Goal: Transaction & Acquisition: Purchase product/service

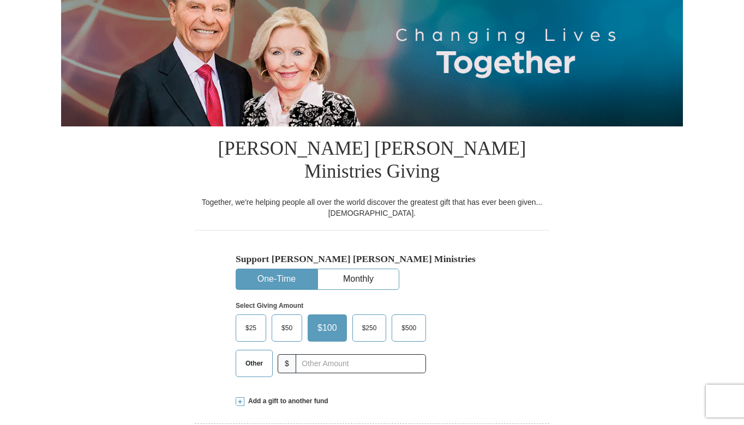
scroll to position [153, 0]
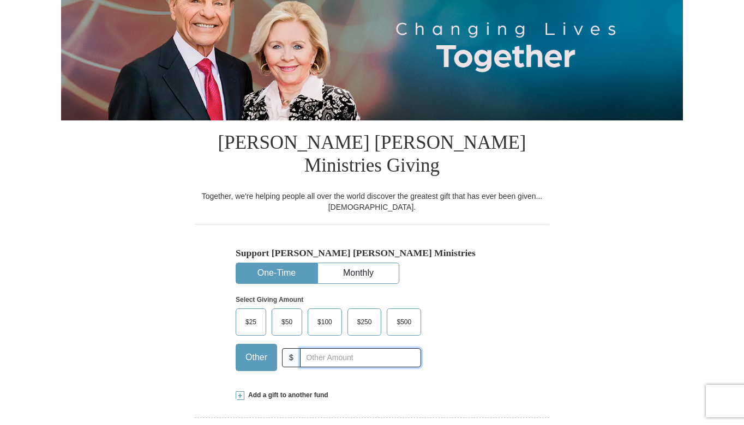
click at [323, 349] on input "text" at bounding box center [360, 358] width 121 height 19
type input "100.00"
click at [449, 391] on div "Add a gift to another fund" at bounding box center [372, 395] width 273 height 9
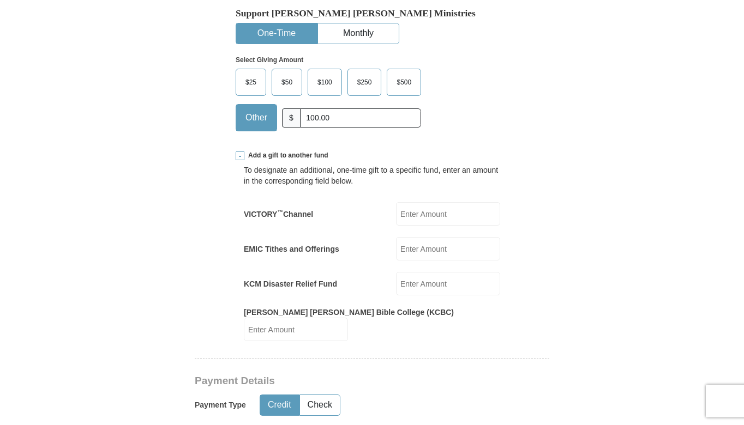
scroll to position [415, 0]
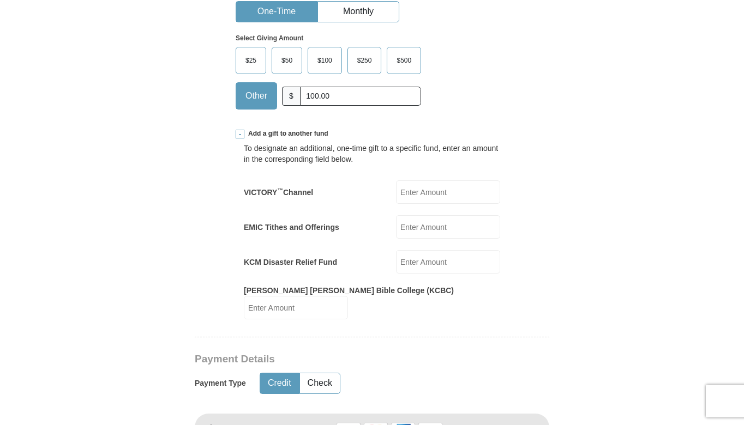
click at [582, 386] on form "Already have an account? Sign in for faster giving. Don't have an account? Crea…" at bounding box center [372, 403] width 622 height 1549
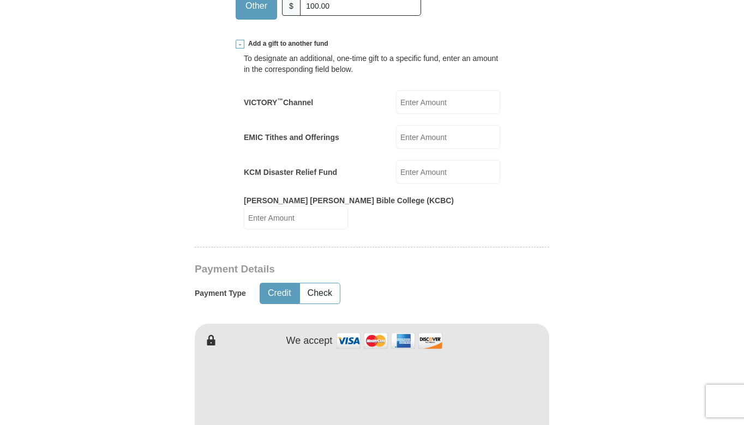
scroll to position [524, 0]
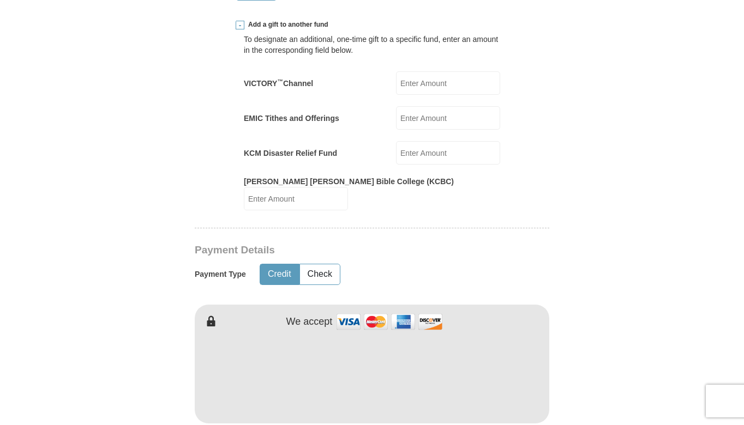
click at [564, 370] on form "Already have an account? Sign in for faster giving. Don't have an account? Crea…" at bounding box center [372, 294] width 622 height 1549
click at [528, 379] on iframe at bounding box center [372, 374] width 355 height 93
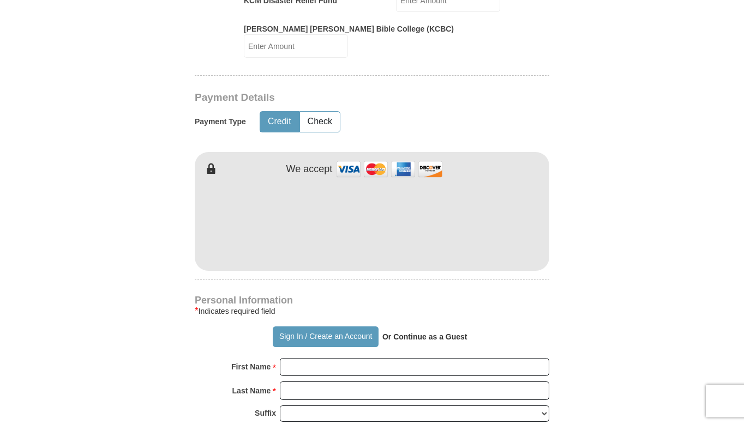
scroll to position [698, 0]
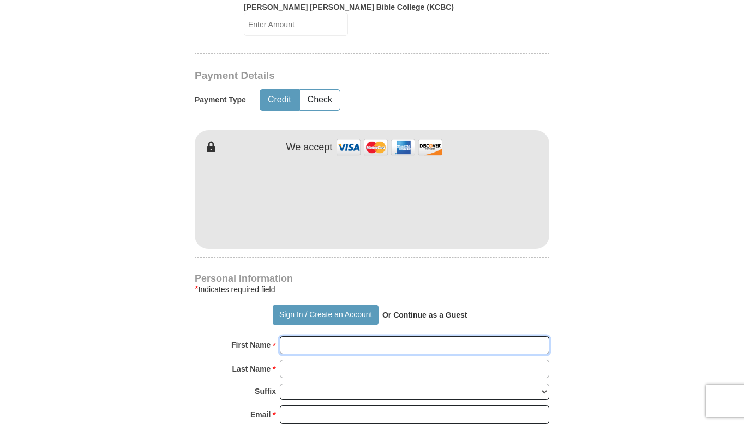
click at [324, 337] on input "First Name *" at bounding box center [414, 346] width 269 height 19
type input "[PERSON_NAME]"
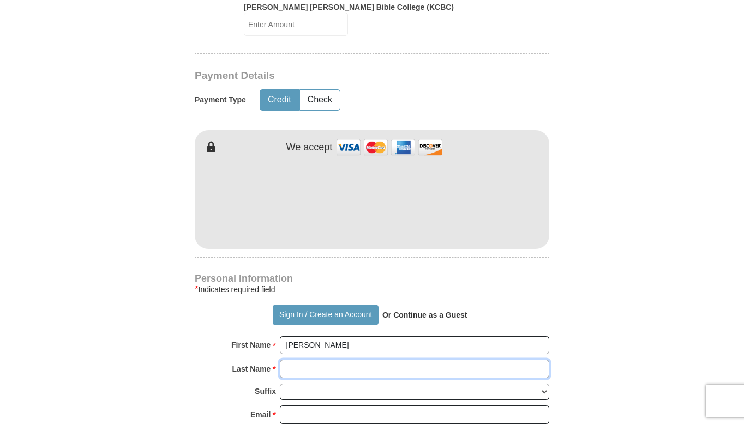
click at [305, 360] on input "Last Name *" at bounding box center [414, 369] width 269 height 19
type input "[PERSON_NAME]"
click at [302, 384] on select "[PERSON_NAME] I II III IV V VI" at bounding box center [414, 392] width 269 height 17
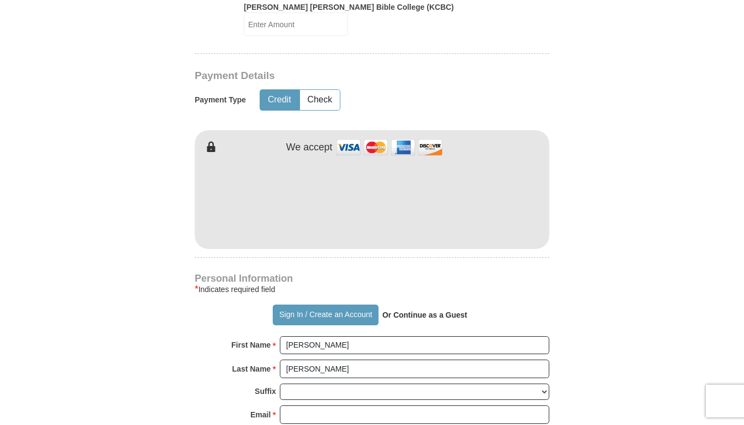
click at [559, 382] on form "Already have an account? Sign in for faster giving. Don't have an account? Crea…" at bounding box center [372, 119] width 622 height 1549
click at [353, 406] on input "Email *" at bounding box center [414, 415] width 269 height 19
type input "[EMAIL_ADDRESS][DOMAIN_NAME]"
click at [564, 362] on form "Already have an account? Sign in for faster giving. Don't have an account? Crea…" at bounding box center [372, 119] width 622 height 1549
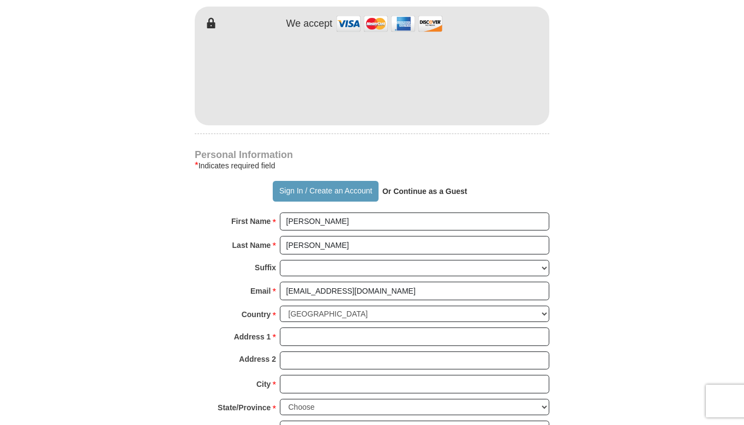
scroll to position [829, 0]
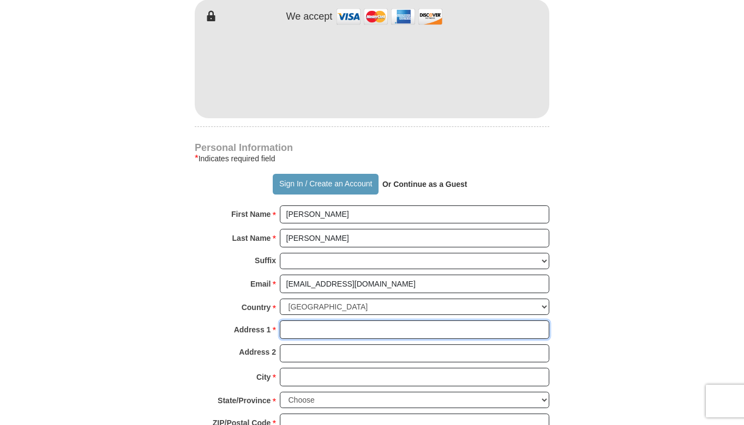
click at [291, 321] on input "Address 1 *" at bounding box center [414, 330] width 269 height 19
type input "[STREET_ADDRESS]"
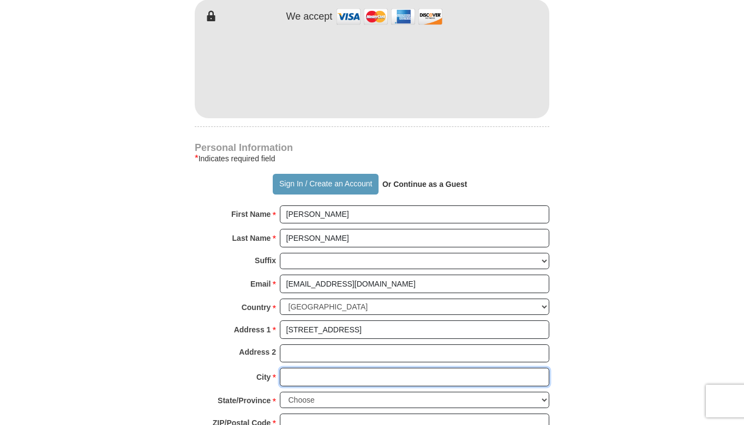
type input "RALEIGH"
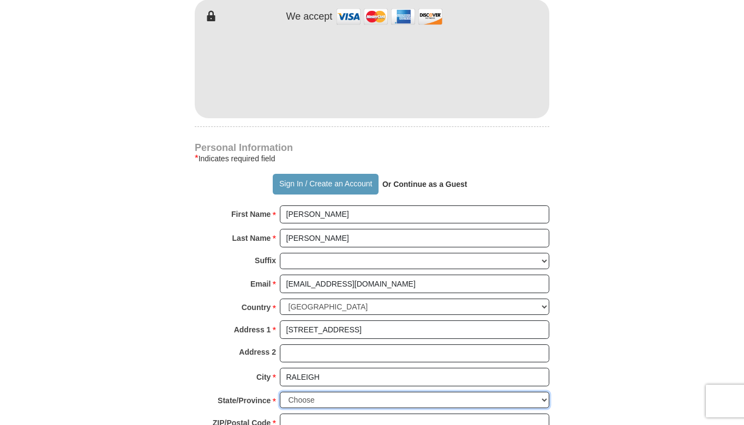
select select "NC"
type input "27610-5319"
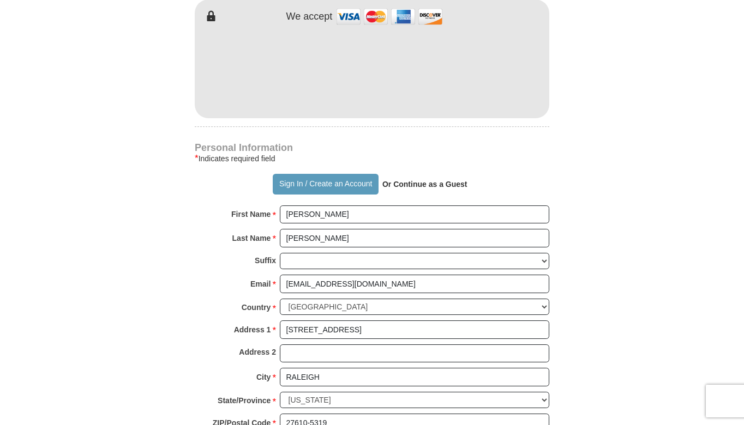
type input "9196041949"
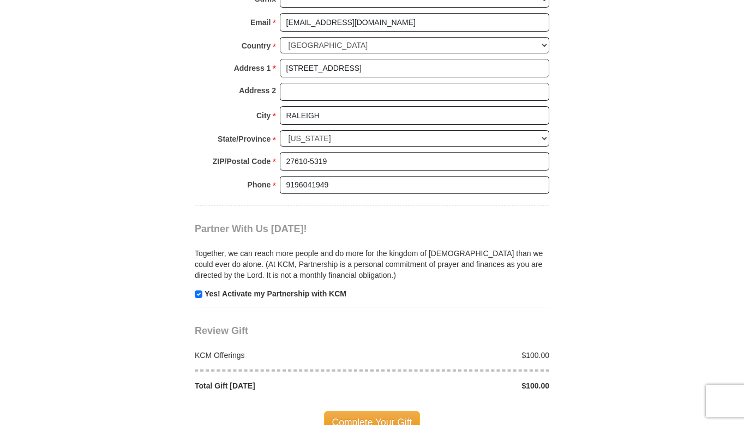
scroll to position [1113, 0]
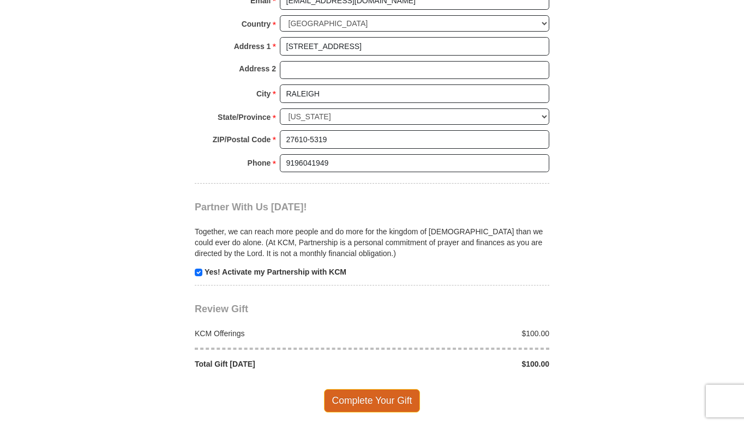
click at [377, 389] on span "Complete Your Gift" at bounding box center [372, 400] width 97 height 23
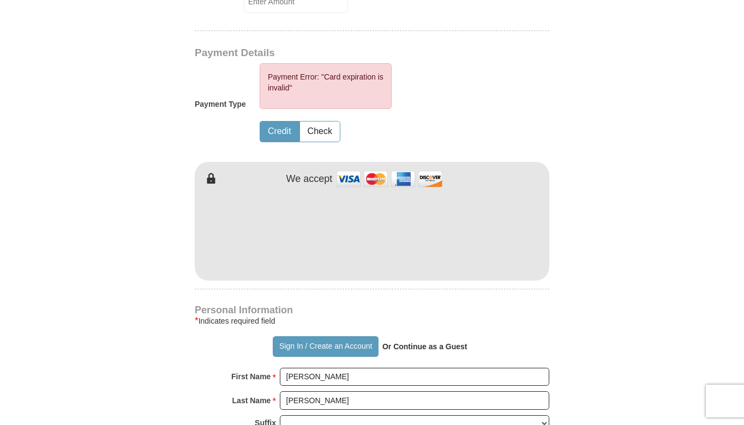
scroll to position [721, 0]
click at [296, 64] on div "Payment Error: "Card expiration is invalid"" at bounding box center [326, 87] width 132 height 46
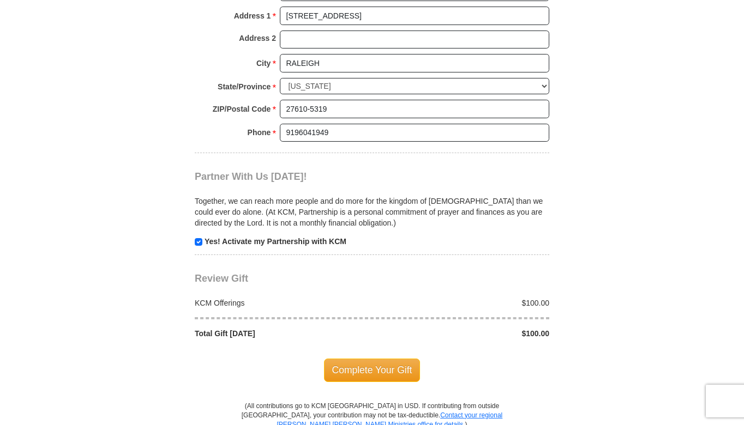
scroll to position [1266, 0]
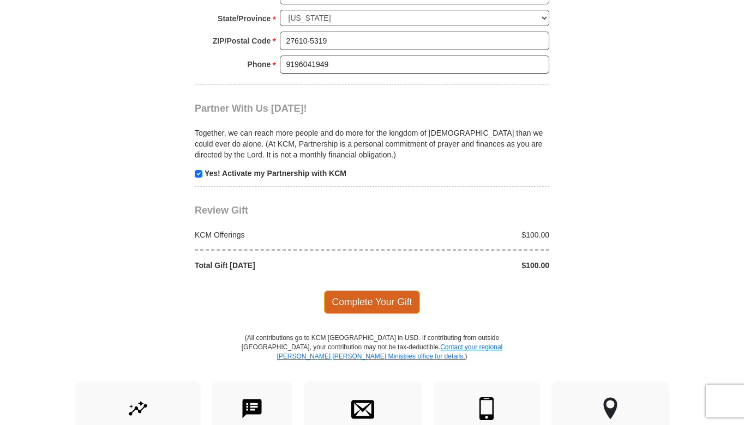
click at [354, 291] on span "Complete Your Gift" at bounding box center [372, 302] width 97 height 23
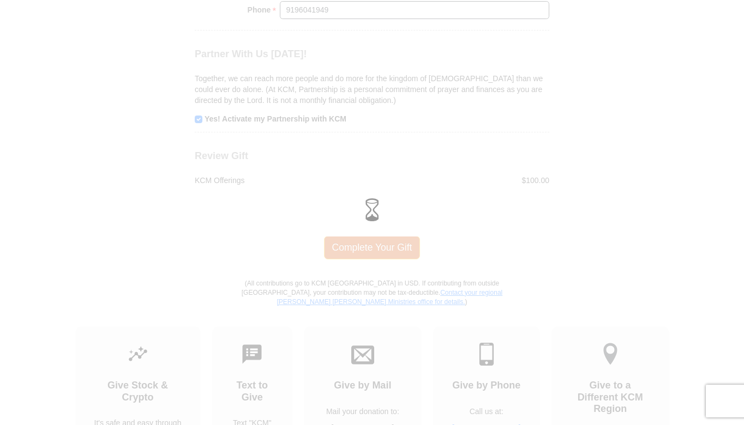
scroll to position [1212, 0]
